Goal: Task Accomplishment & Management: Manage account settings

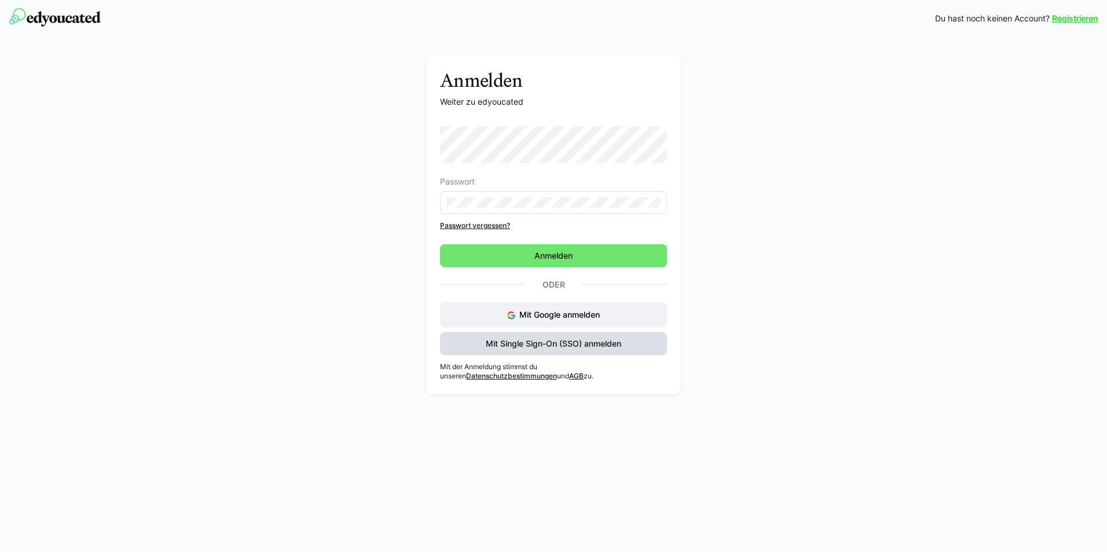
click at [552, 344] on span "Mit Single Sign-On (SSO) anmelden" at bounding box center [553, 344] width 139 height 12
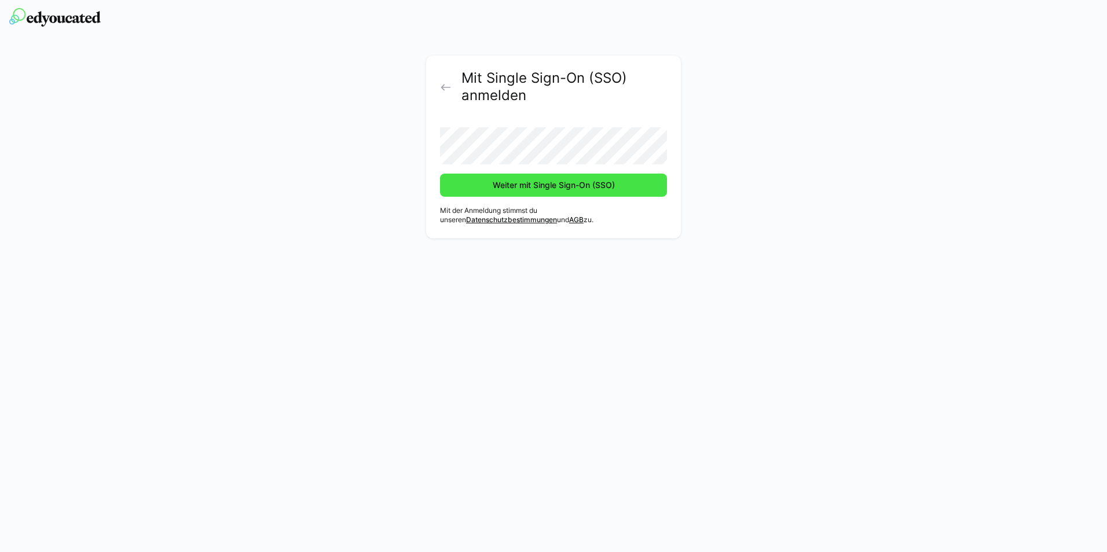
click at [533, 186] on span "Weiter mit Single Sign-On (SSO)" at bounding box center [554, 185] width 126 height 12
click at [413, 140] on div "Mit Single Sign-On (SSO) anmelden Weiter mit Single Sign-On (SSO) Mit der Anmel…" at bounding box center [553, 150] width 652 height 189
click at [542, 179] on span "Weiter mit Single Sign-On (SSO)" at bounding box center [554, 185] width 126 height 12
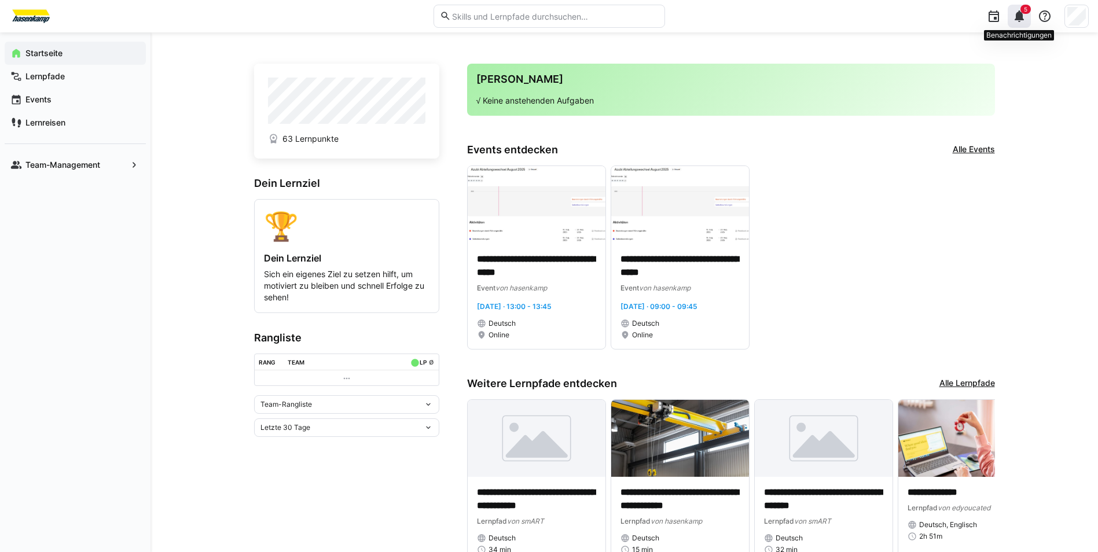
click at [1023, 16] on eds-icon at bounding box center [1019, 16] width 14 height 14
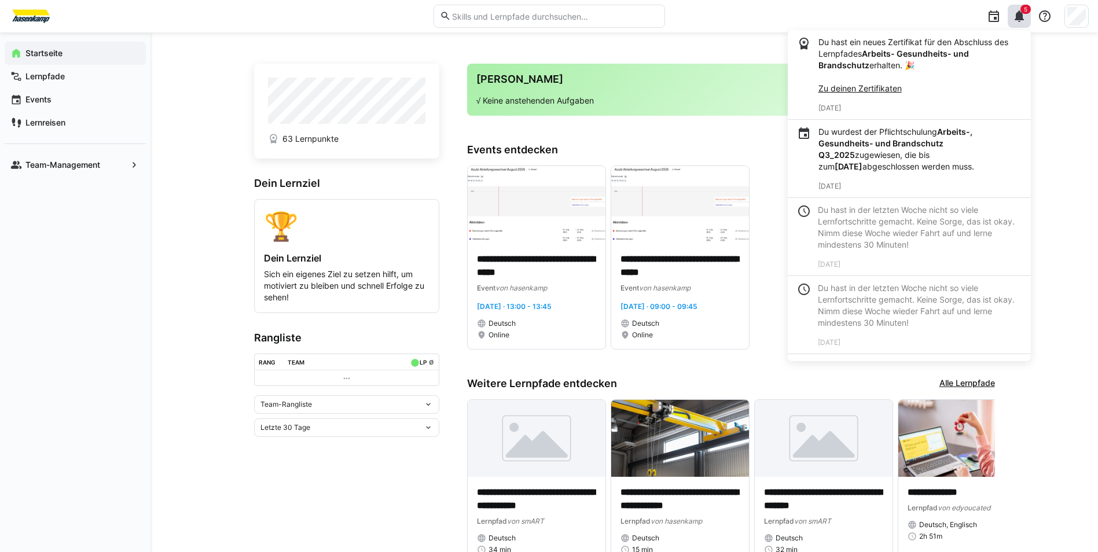
scroll to position [30, 0]
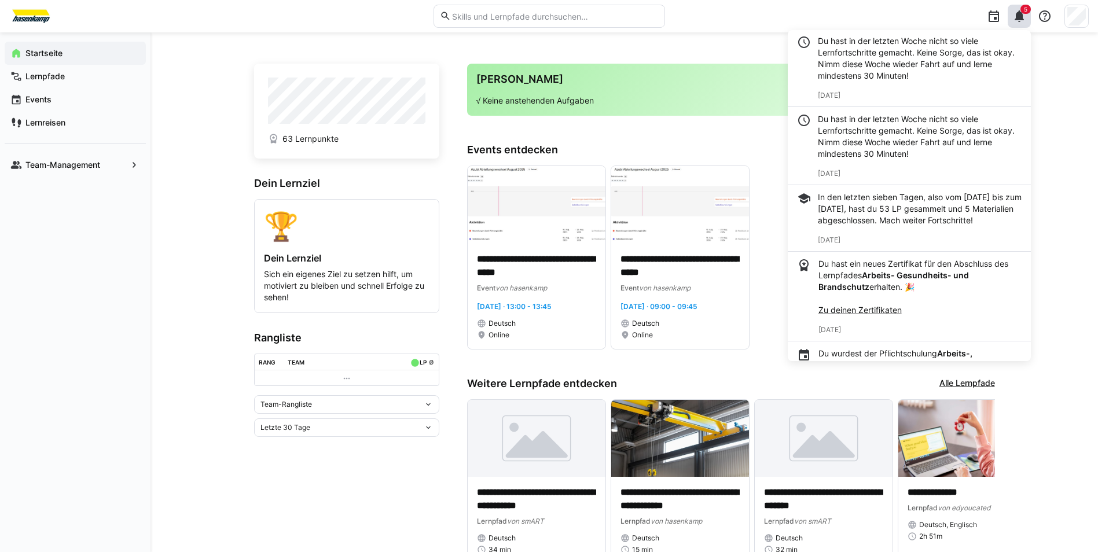
click at [873, 88] on div "Du hast in der letzten Woche nicht so viele Lernfortschritte gemacht. Keine Sor…" at bounding box center [920, 67] width 204 height 65
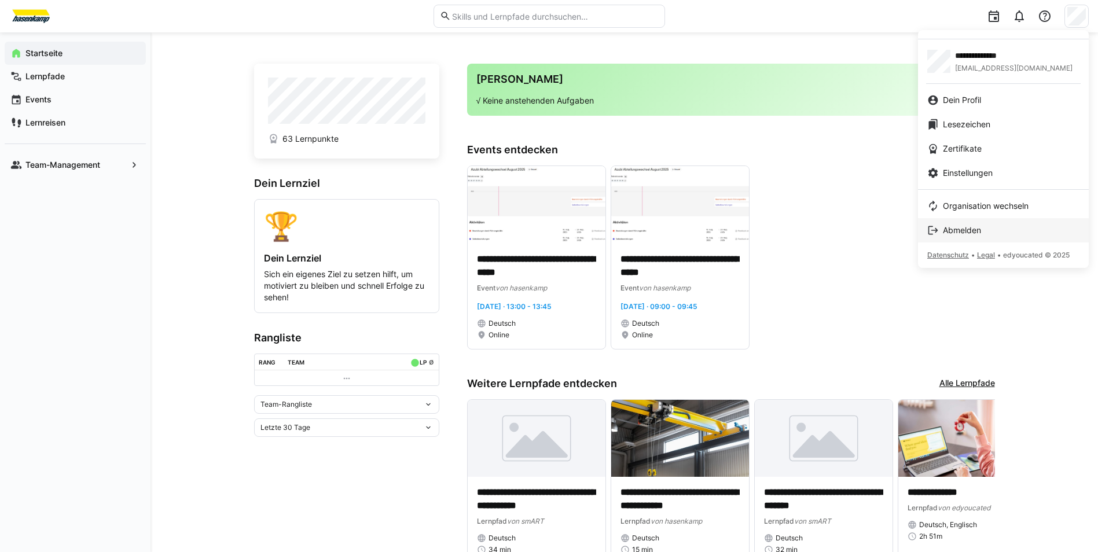
click at [972, 229] on span "Abmelden" at bounding box center [962, 231] width 38 height 12
